Goal: Transaction & Acquisition: Purchase product/service

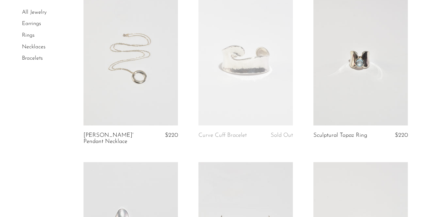
scroll to position [34, 0]
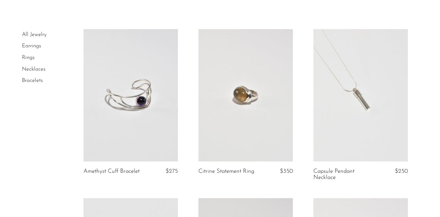
click at [375, 62] on link at bounding box center [361, 95] width 94 height 132
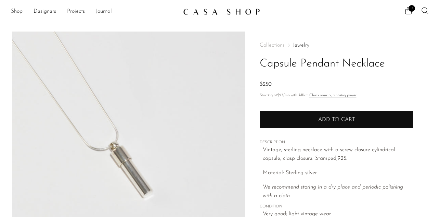
click at [324, 120] on span "Add to cart" at bounding box center [336, 119] width 37 height 5
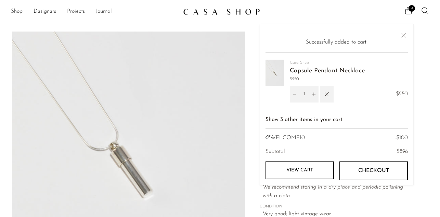
click at [319, 173] on link "View cart" at bounding box center [300, 170] width 68 height 18
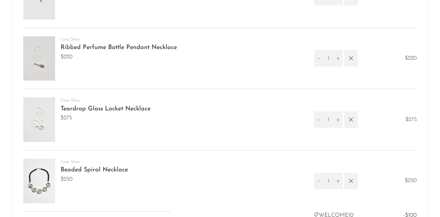
drag, startPoint x: 438, startPoint y: 25, endPoint x: 443, endPoint y: 62, distance: 38.0
click at [440, 62] on html "Shop Featured New Arrivals Bestsellers" at bounding box center [220, 19] width 440 height 217
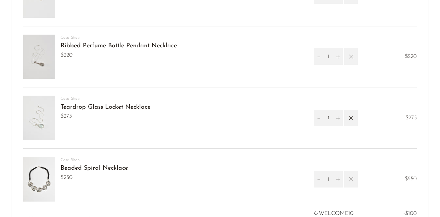
click at [111, 169] on link "Beaded Spiral Necklace" at bounding box center [94, 168] width 67 height 6
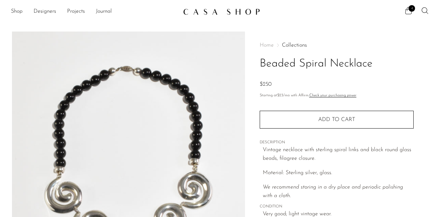
click at [334, 96] on link "Check your purchasing power" at bounding box center [332, 95] width 47 height 4
